Goal: Obtain resource: Obtain resource

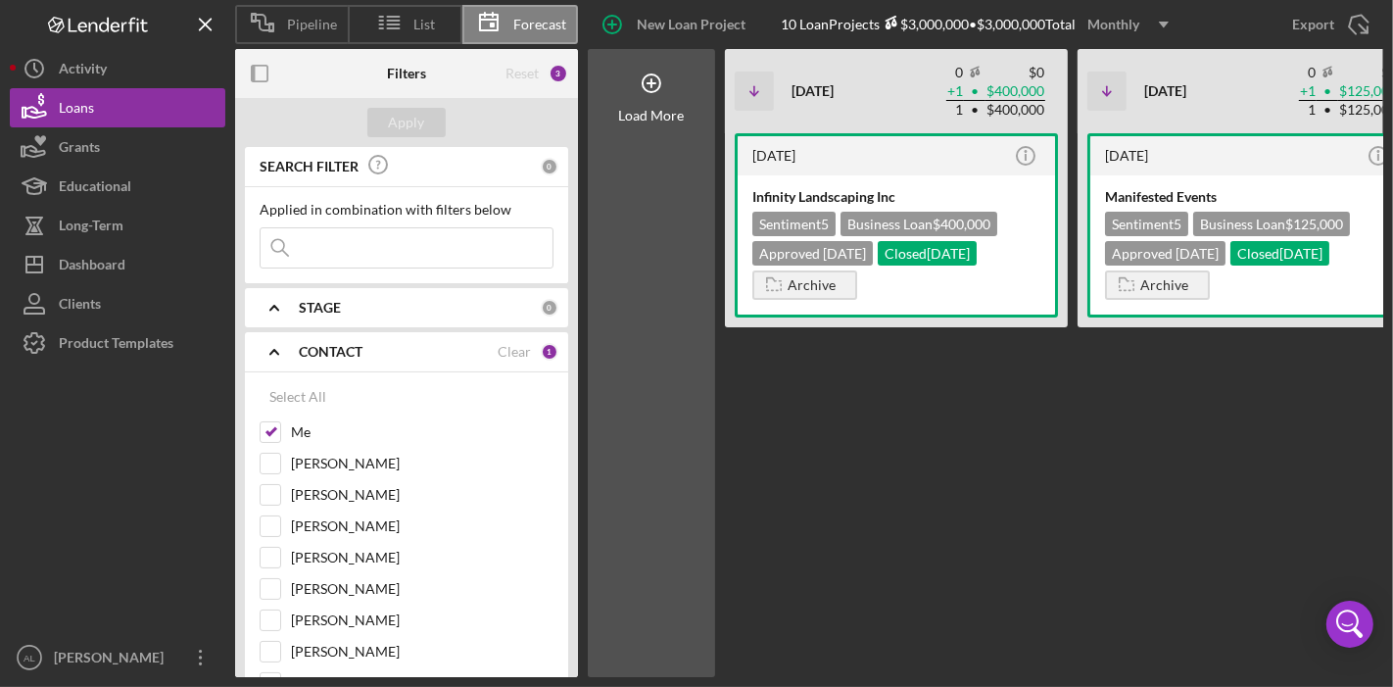
scroll to position [53, 0]
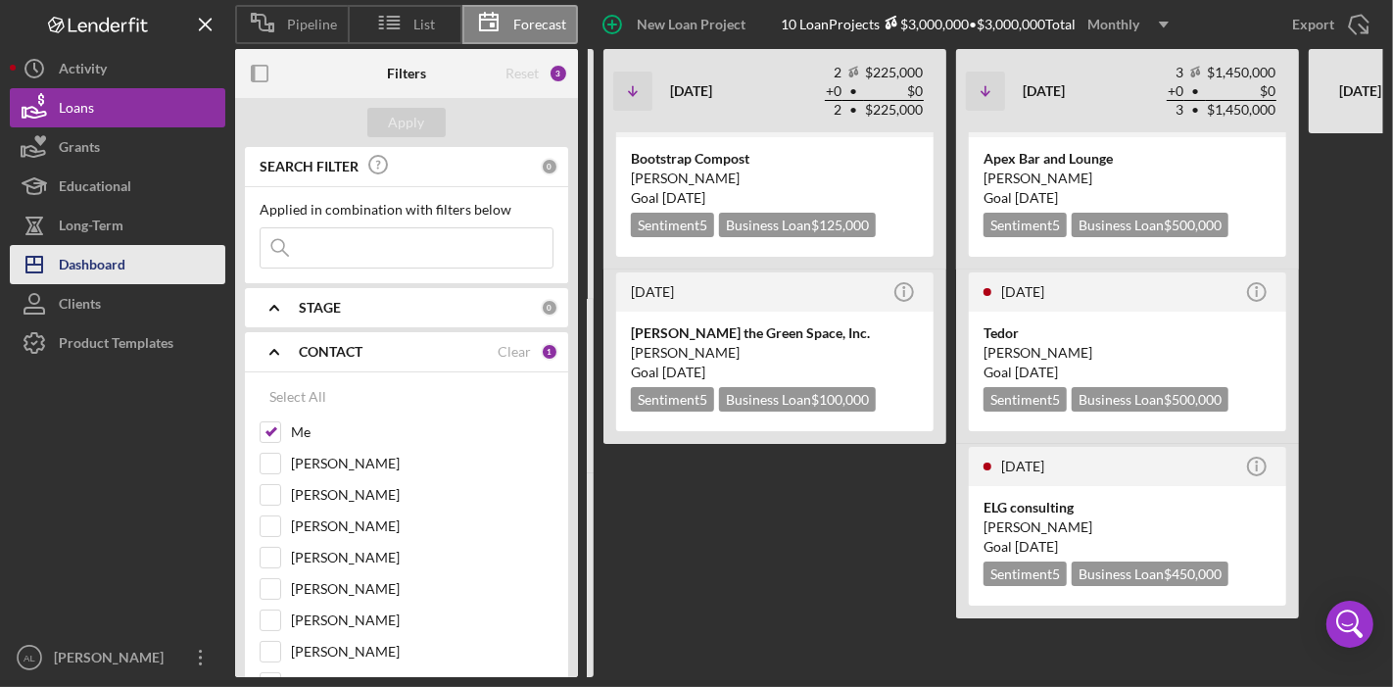
click at [113, 276] on div "Dashboard" at bounding box center [92, 267] width 67 height 44
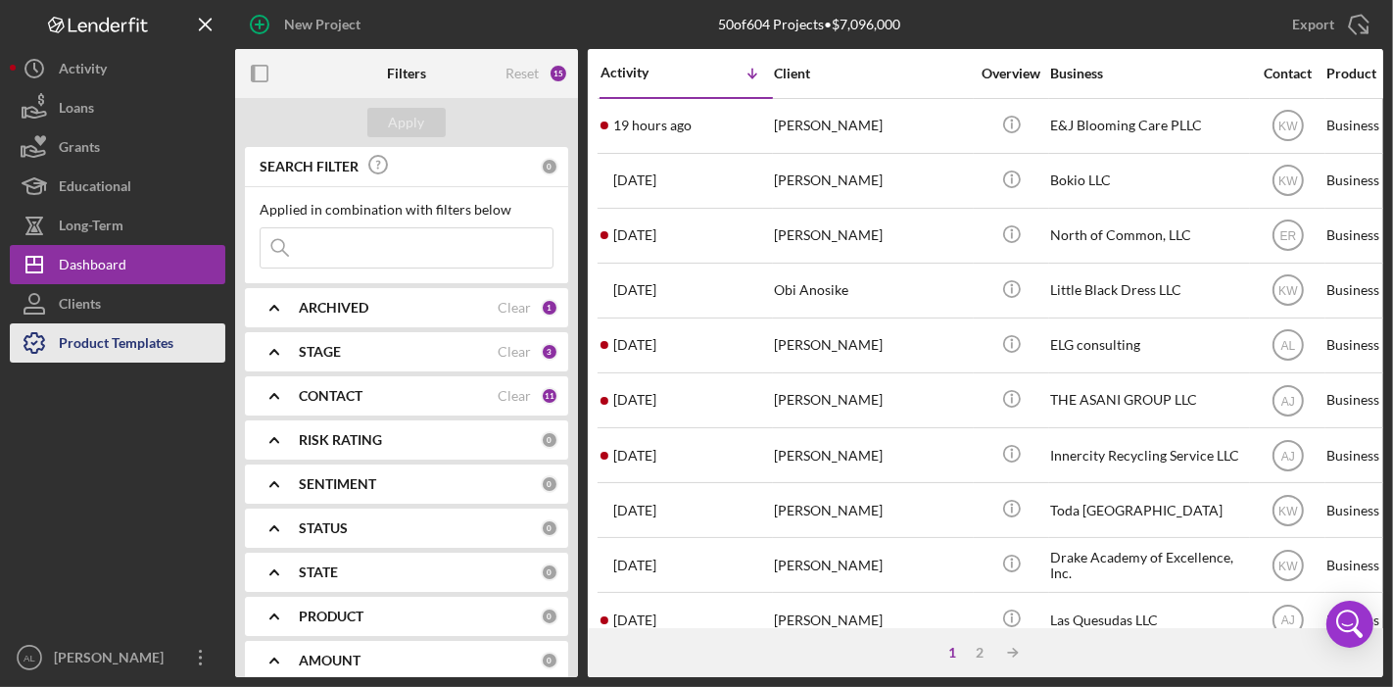
click at [130, 332] on div "Product Templates" at bounding box center [116, 345] width 115 height 44
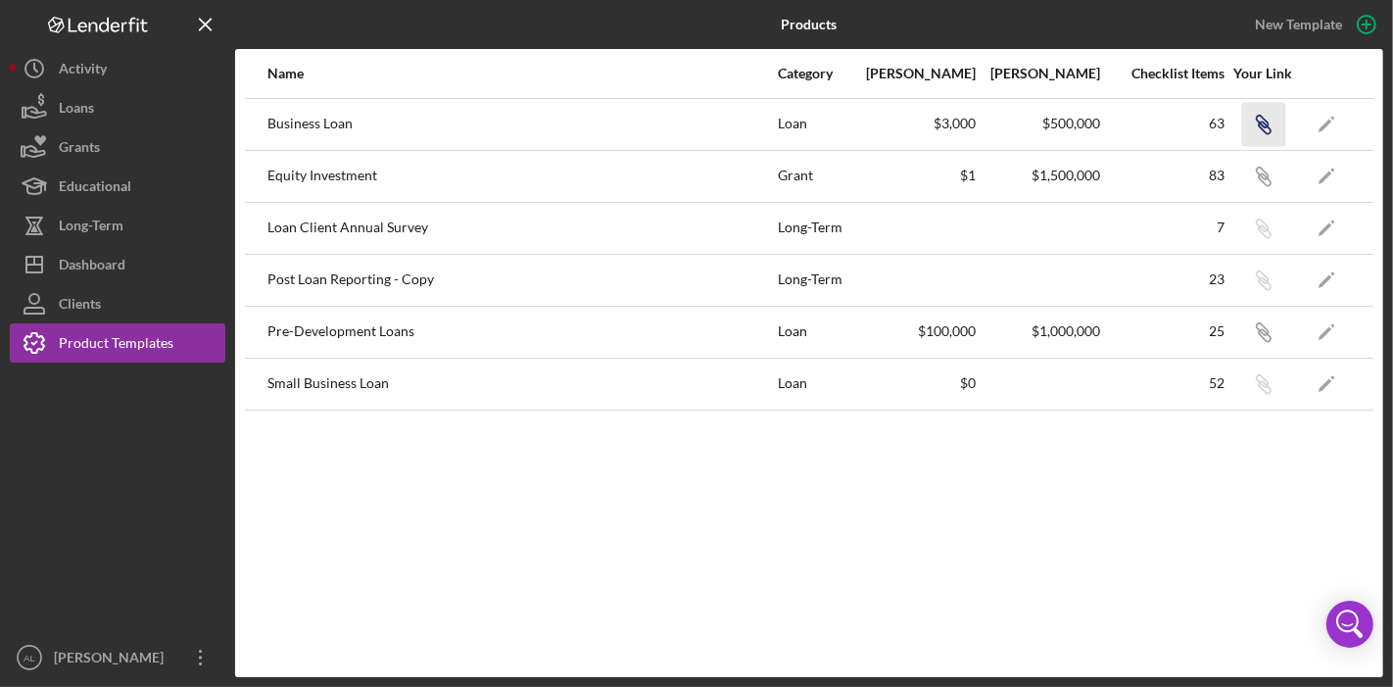
click at [1259, 116] on icon "button" at bounding box center [1262, 122] width 12 height 12
